Goal: Check status

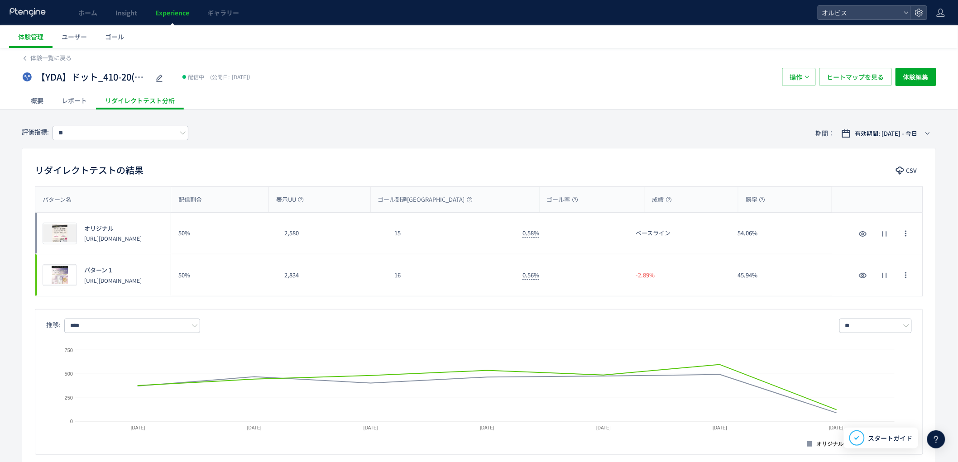
click at [168, 14] on span "Experience" at bounding box center [172, 12] width 34 height 9
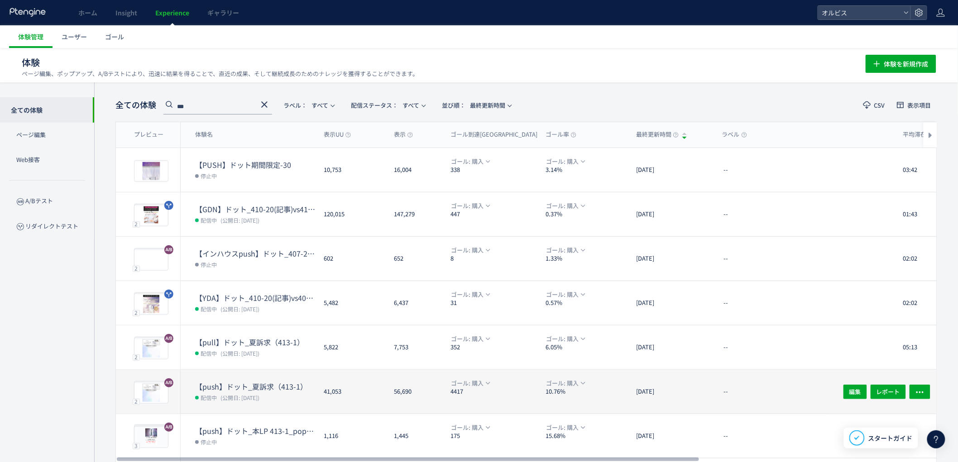
click at [245, 382] on dt "【push】ドット_夏訴求（413-1）" at bounding box center [255, 387] width 121 height 10
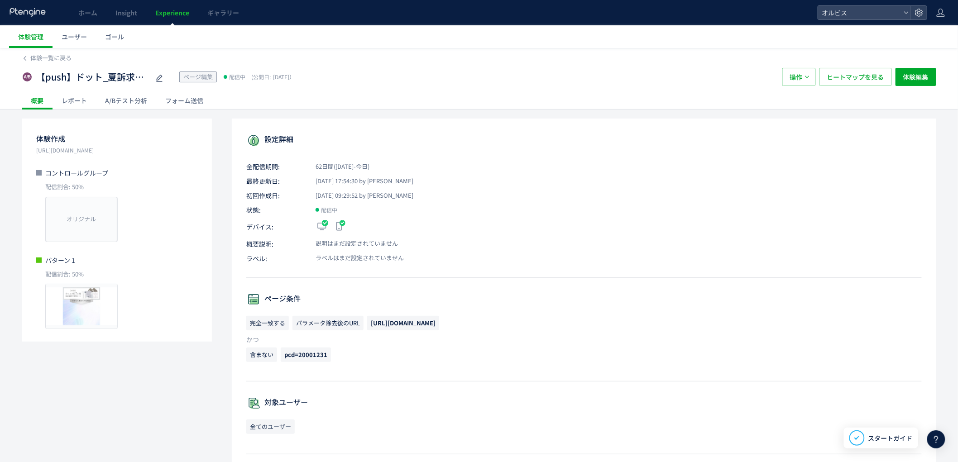
click at [129, 96] on div "A/Bテスト分析" at bounding box center [126, 100] width 60 height 18
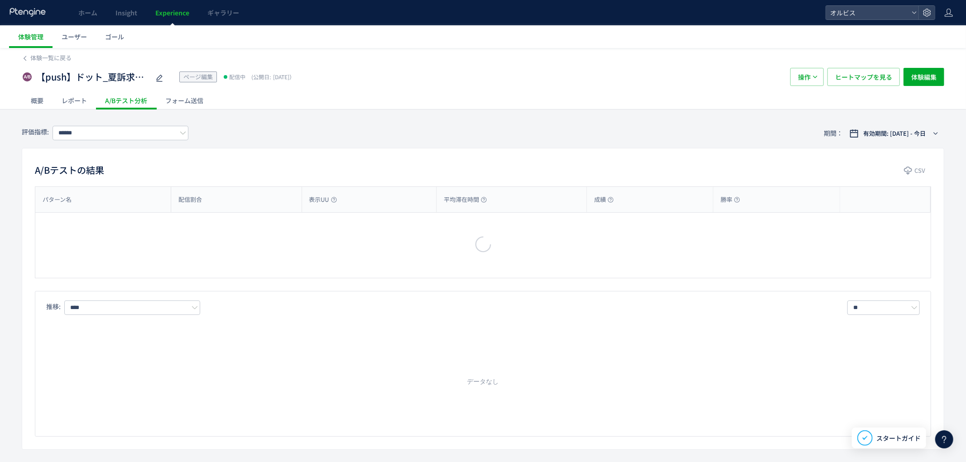
type input "**"
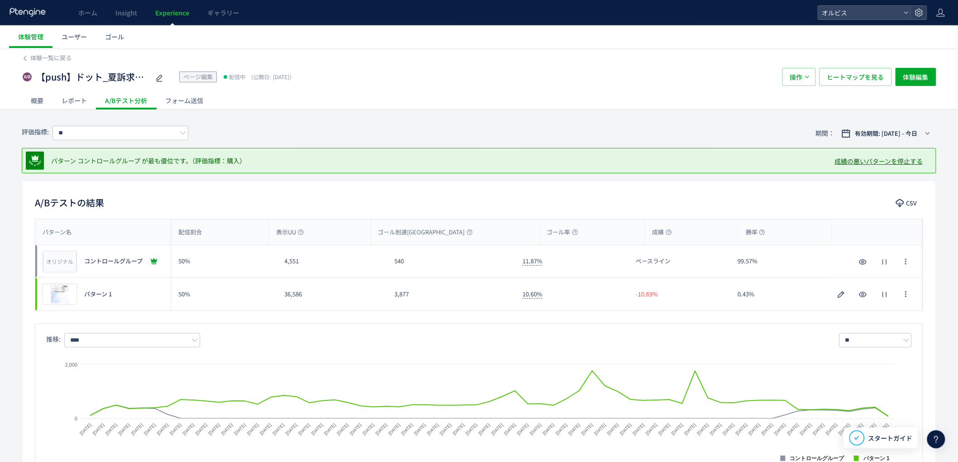
click at [34, 105] on div "概要" at bounding box center [37, 100] width 31 height 18
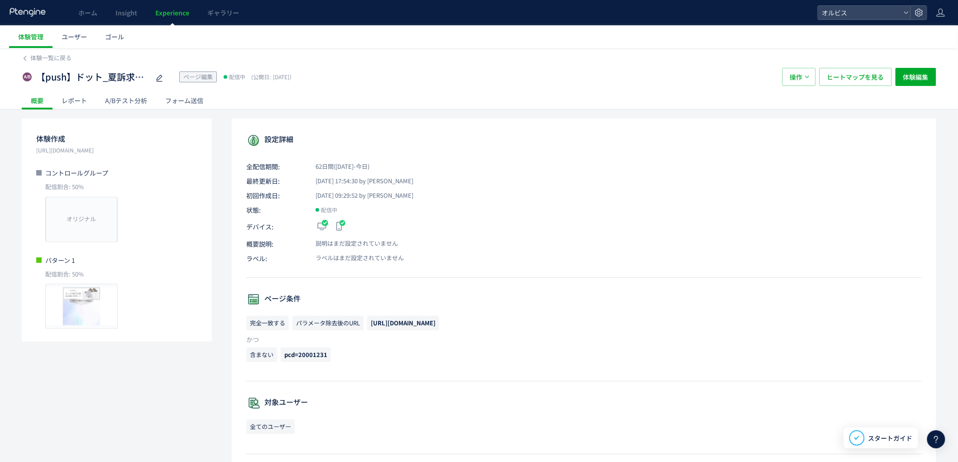
click at [354, 201] on div "設定詳細 全配信期間: 62日間([DATE]-今日) 最終更新日: [DATE] 17:54:30 by オルビス 初回作成日: [DATE] 09:29:…" at bounding box center [584, 421] width 705 height 605
click at [145, 102] on div "A/Bテスト分析" at bounding box center [126, 100] width 60 height 18
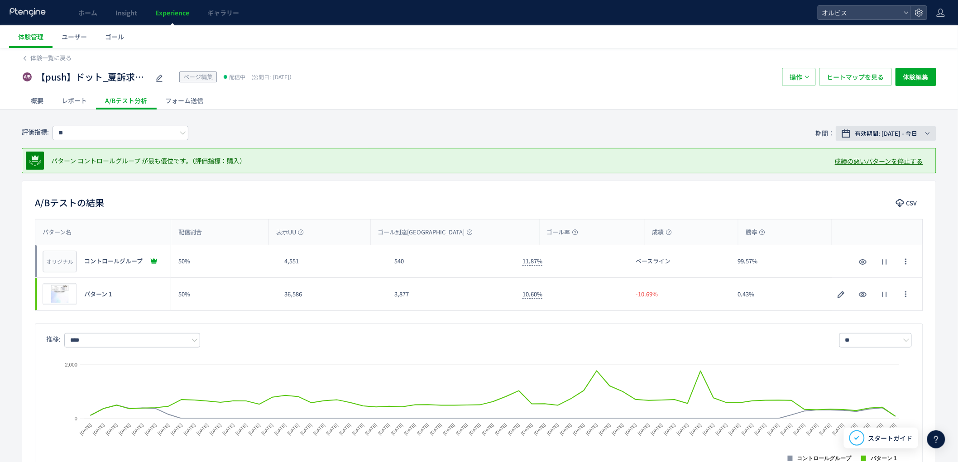
click at [872, 133] on span "有効期間: [DATE] - 今日" at bounding box center [887, 133] width 63 height 9
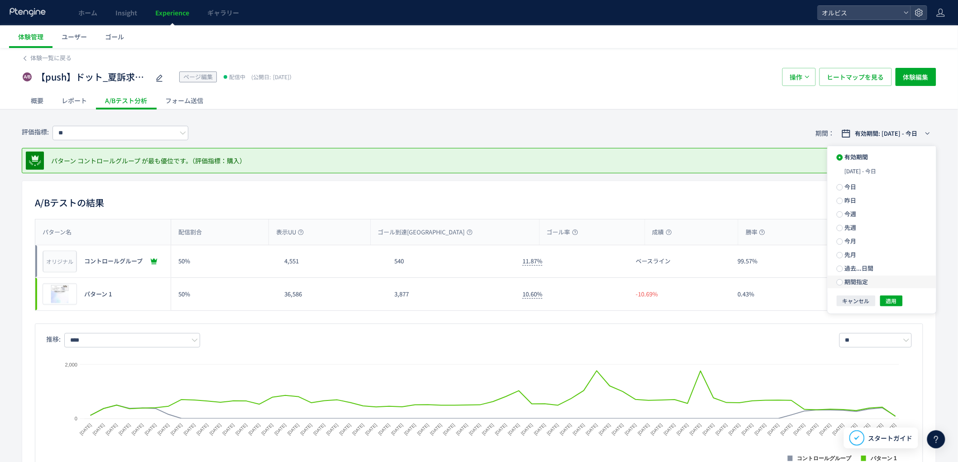
click at [857, 286] on span "期間指定" at bounding box center [855, 282] width 25 height 9
click at [897, 308] on span "適用" at bounding box center [891, 304] width 11 height 11
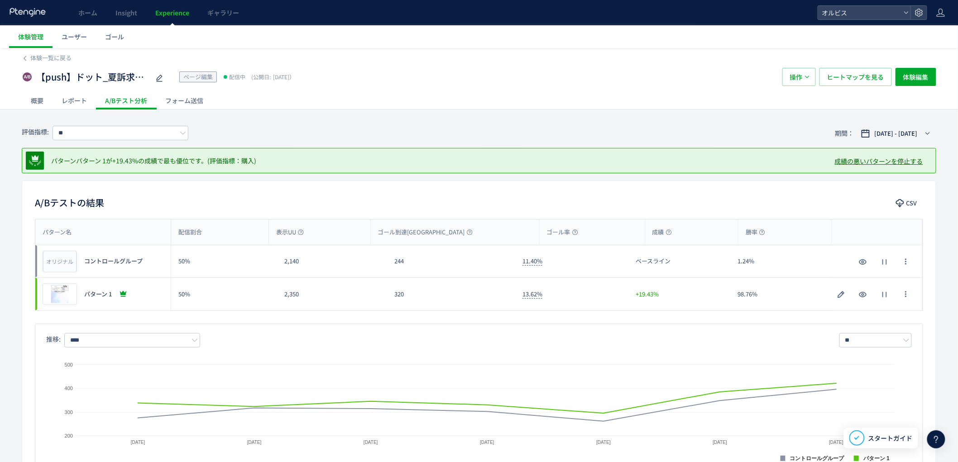
click at [573, 298] on div "13.62%" at bounding box center [572, 294] width 114 height 33
click at [580, 319] on div "パターン名 配信割合 表示UU ゴール到達UU ゴール率 成績 勝率 パターン名 オリジナル プレビュー コントロールグループ 50% 2,140 244 1…" at bounding box center [479, 344] width 914 height 250
click at [109, 341] on input "****" at bounding box center [132, 340] width 136 height 14
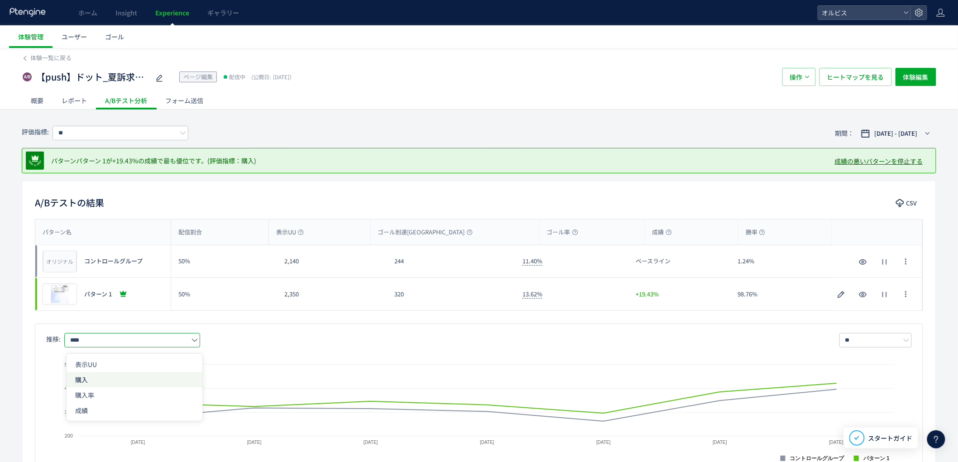
click at [119, 381] on span "購入" at bounding box center [135, 379] width 118 height 15
type input "**"
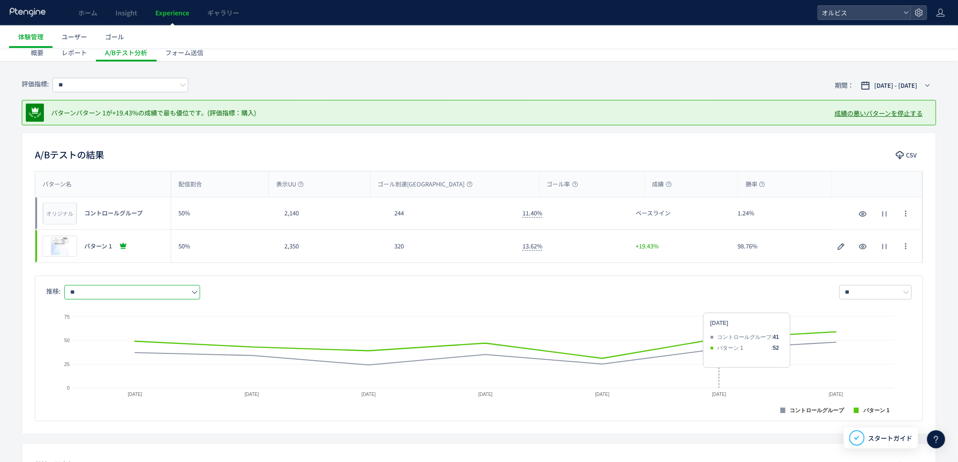
scroll to position [67, 0]
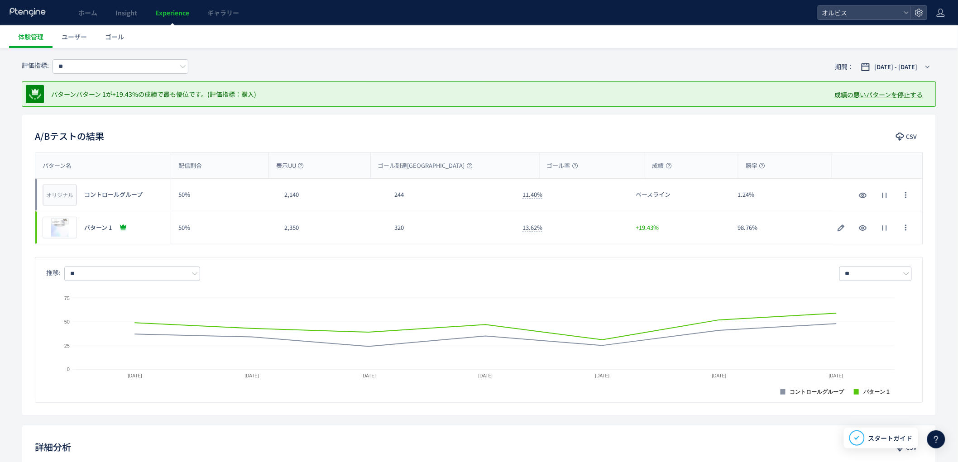
click at [171, 13] on span "Experience" at bounding box center [172, 12] width 34 height 9
